Goal: Navigation & Orientation: Find specific page/section

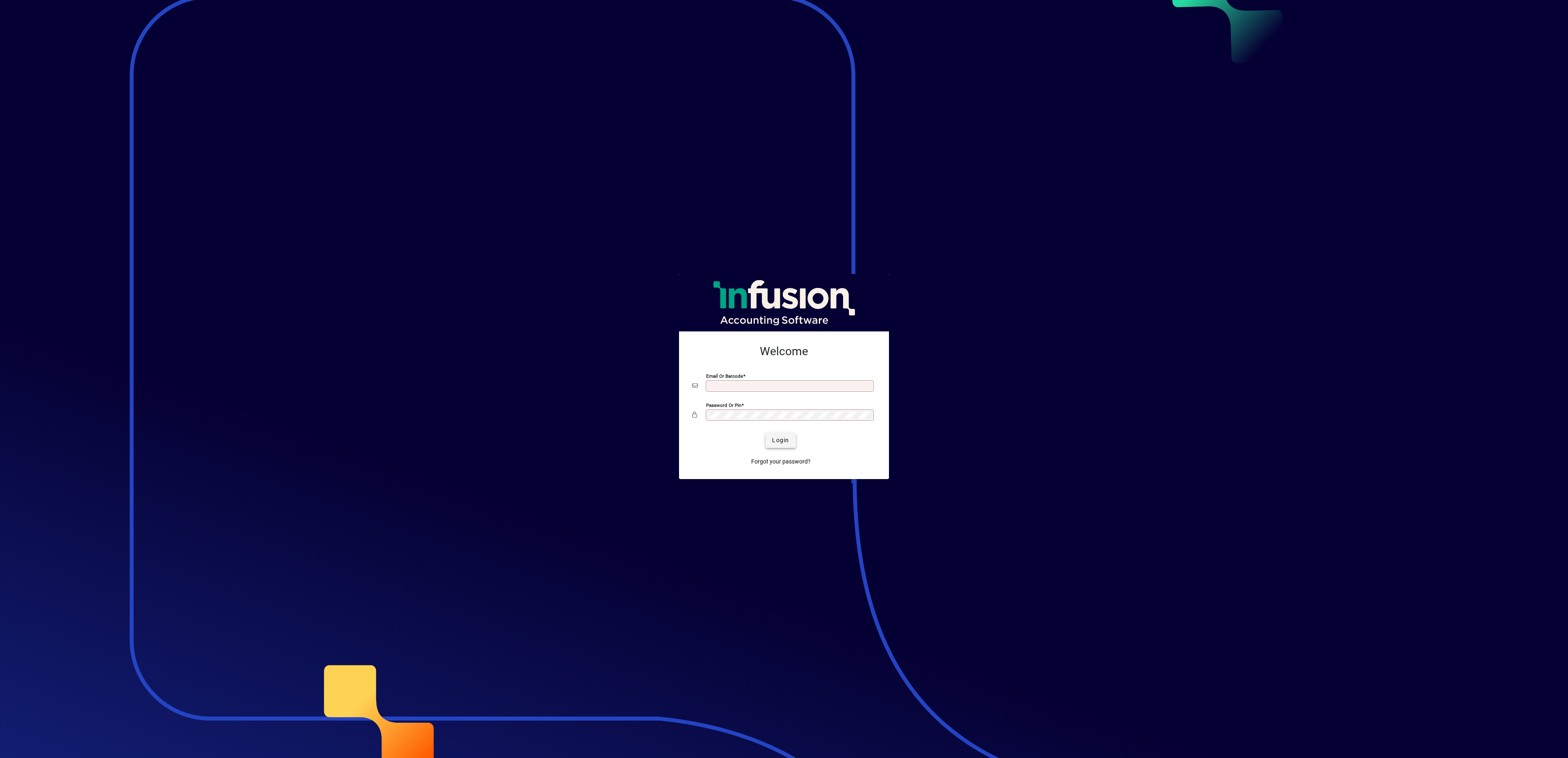
type input "**********"
click at [782, 445] on span "Login" at bounding box center [780, 440] width 17 height 9
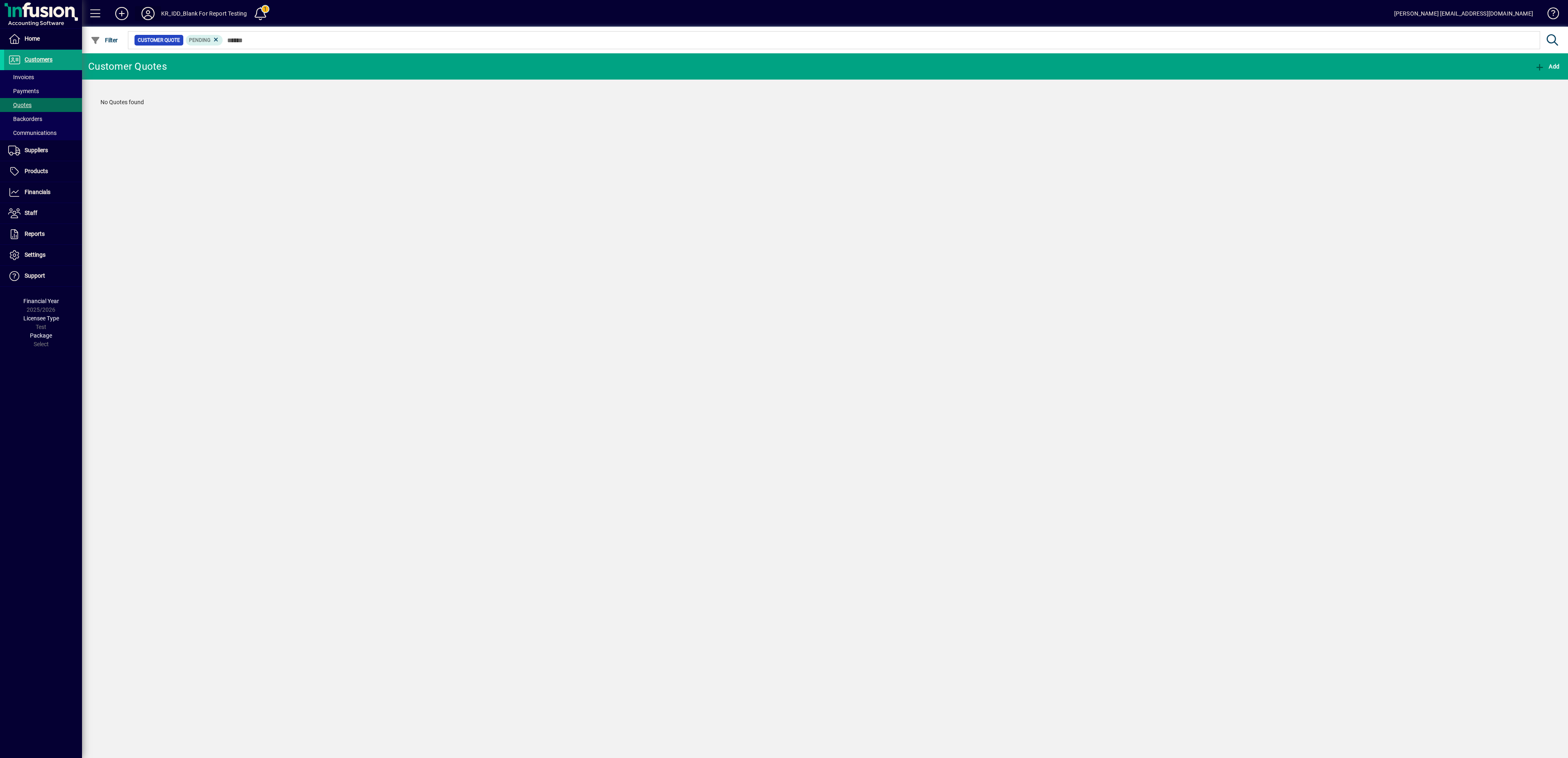
click at [148, 11] on icon at bounding box center [148, 14] width 16 height 13
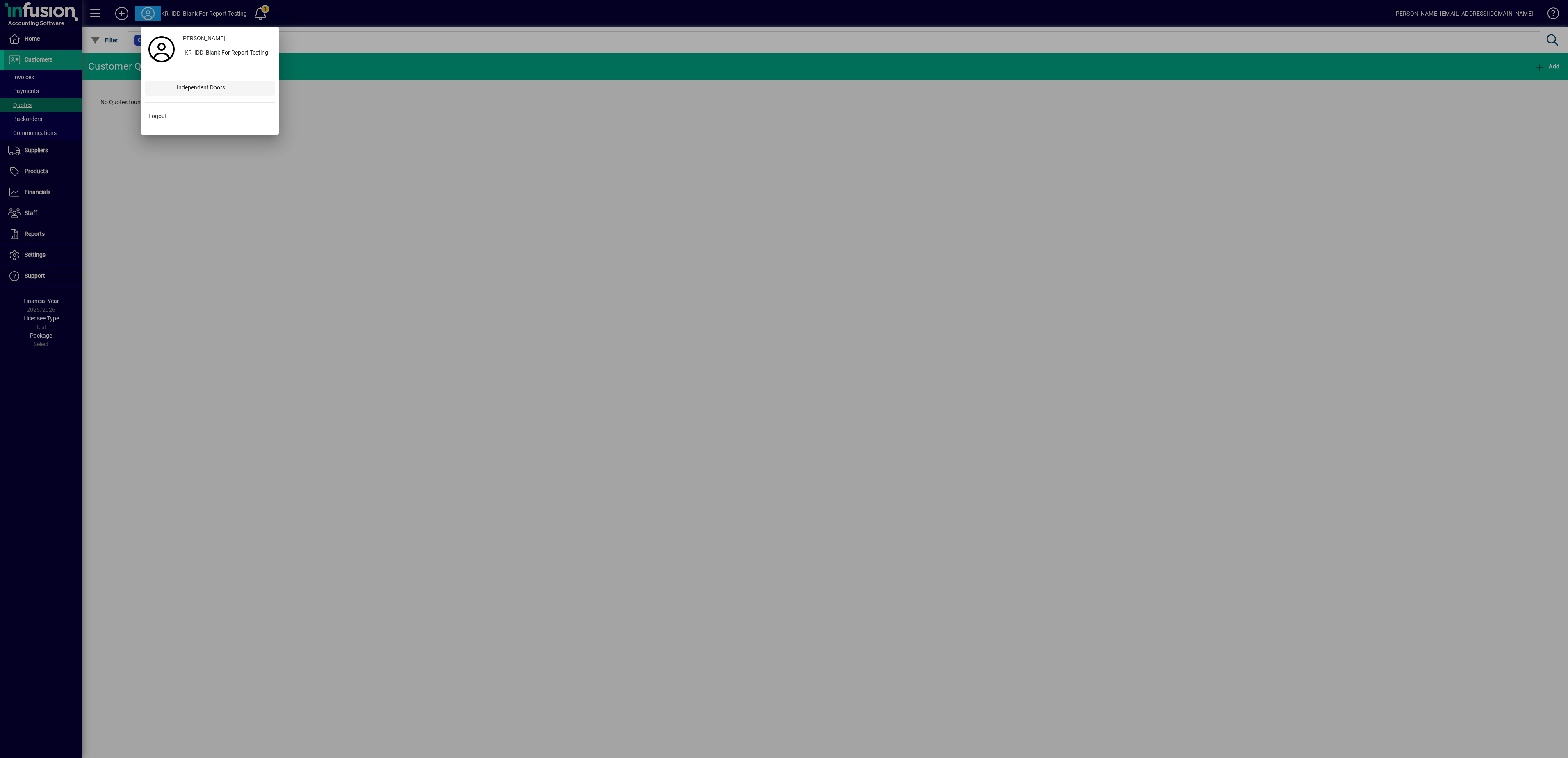
click at [174, 84] on div "Independent Doors" at bounding box center [222, 88] width 104 height 14
